Goal: Check status

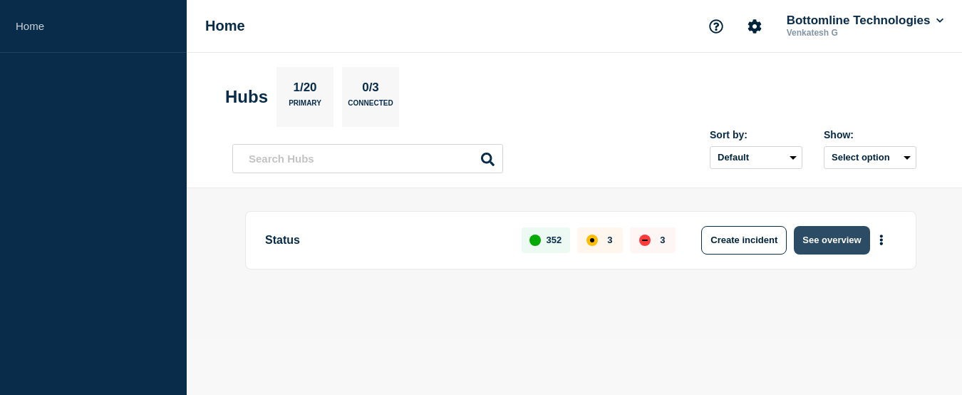
click at [833, 231] on button "See overview" at bounding box center [831, 240] width 76 height 28
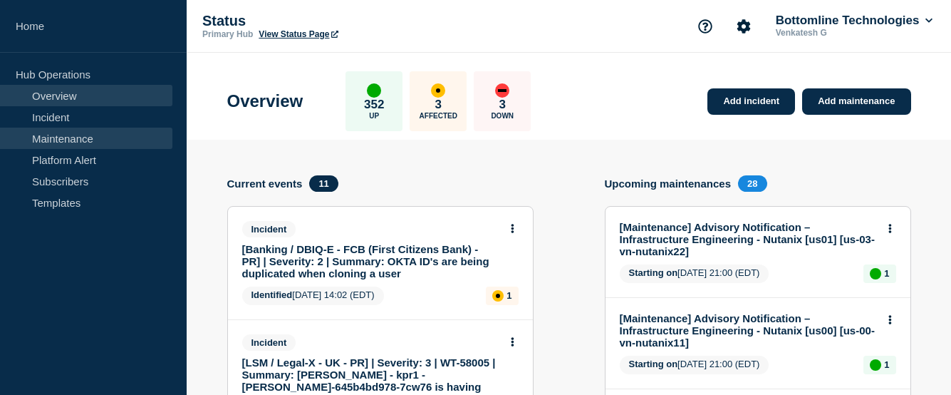
click at [60, 141] on link "Maintenance" at bounding box center [86, 138] width 172 height 21
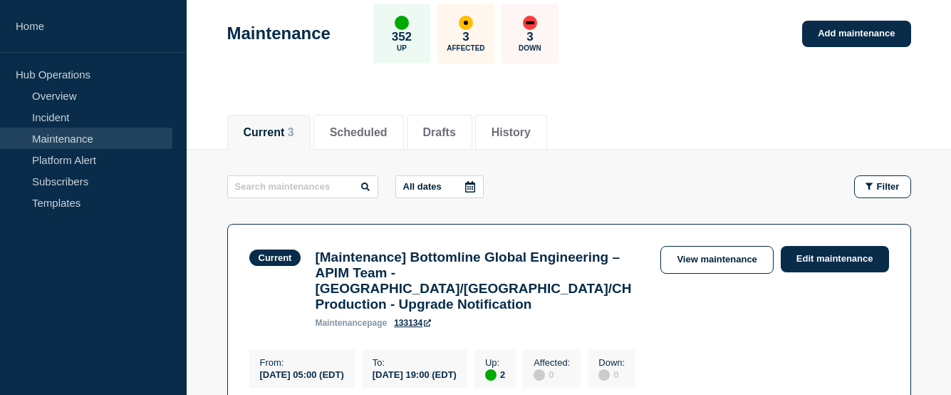
scroll to position [214, 0]
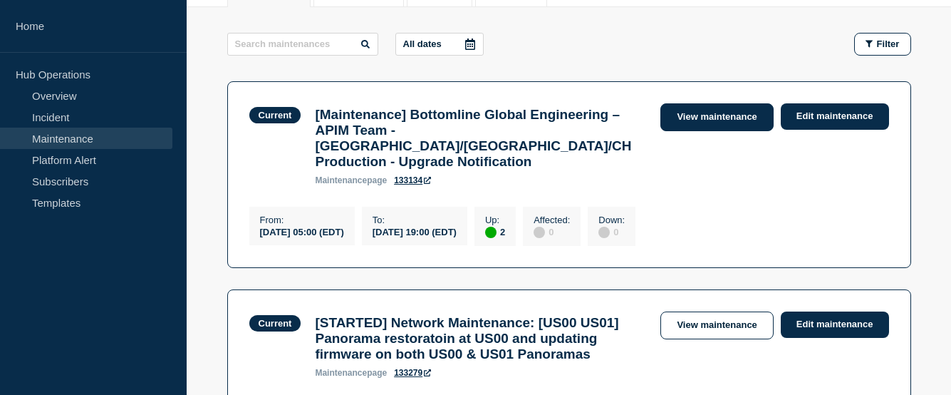
click at [715, 123] on link "View maintenance" at bounding box center [716, 117] width 113 height 28
